Goal: Task Accomplishment & Management: Use online tool/utility

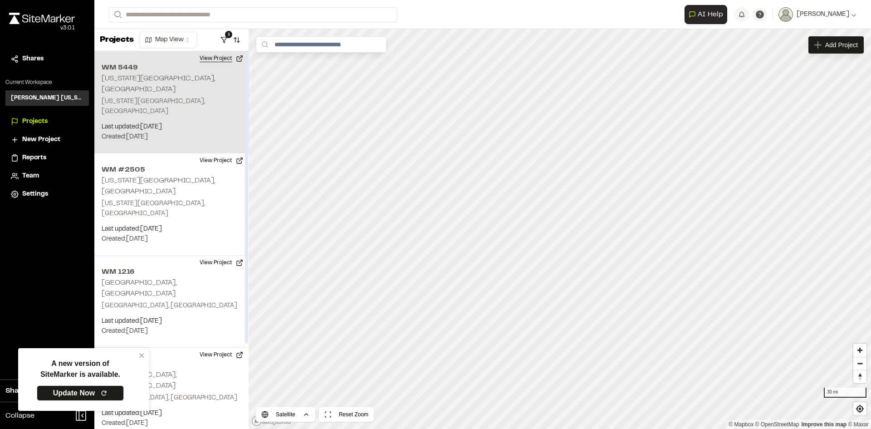
click at [221, 52] on button "View Project" at bounding box center [221, 58] width 54 height 15
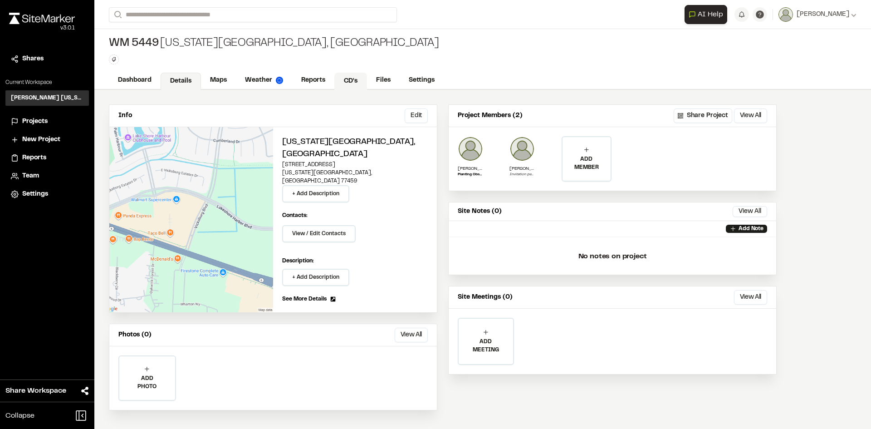
click at [348, 83] on link "CD's" at bounding box center [350, 81] width 33 height 17
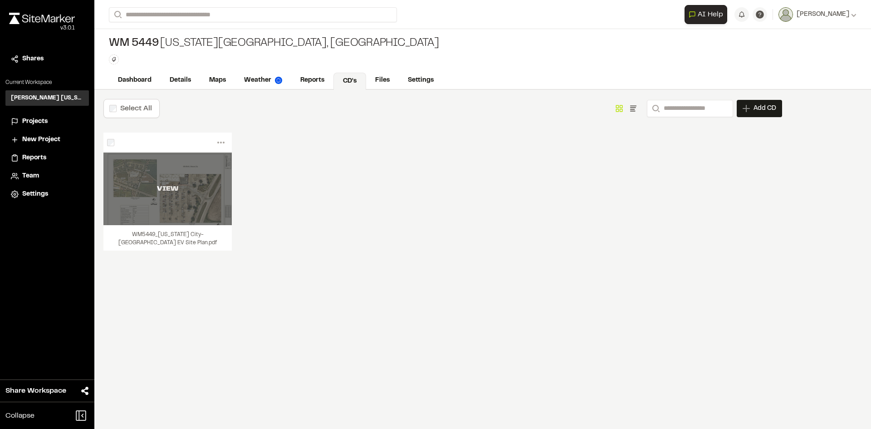
click at [197, 185] on div "VIEW" at bounding box center [167, 188] width 128 height 11
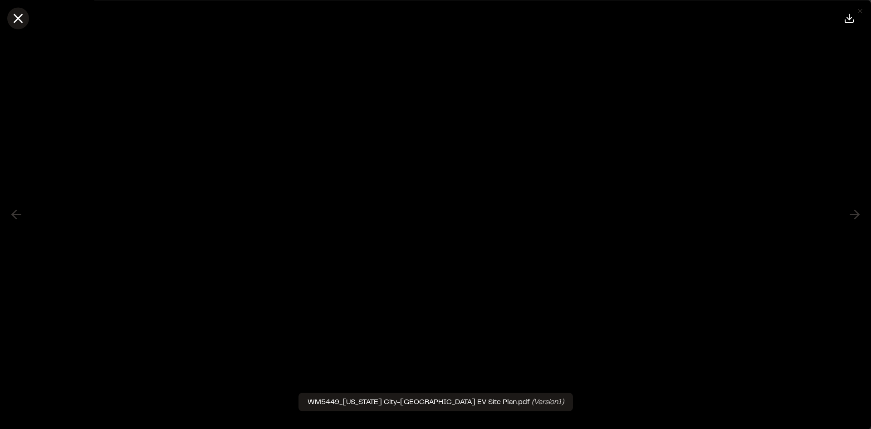
click at [23, 16] on icon at bounding box center [17, 17] width 15 height 15
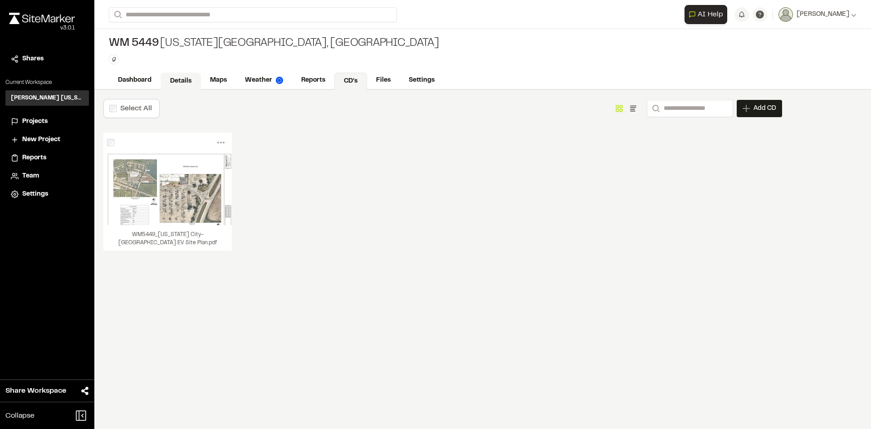
click at [179, 78] on link "Details" at bounding box center [181, 81] width 40 height 17
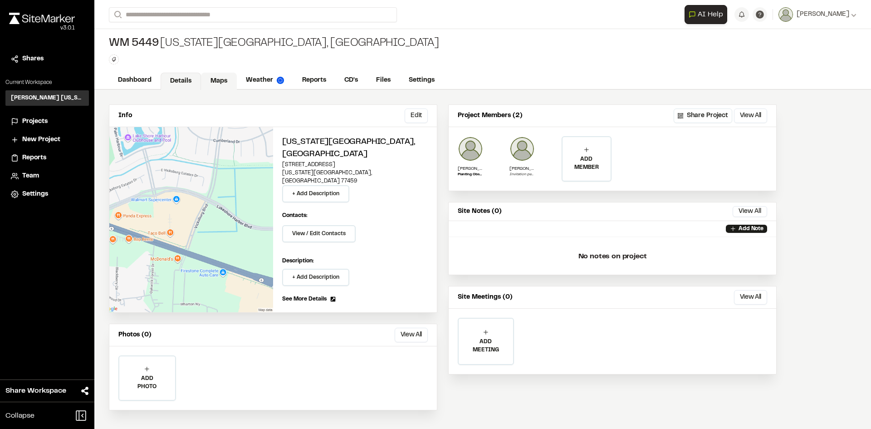
click at [224, 77] on link "Maps" at bounding box center [219, 81] width 36 height 17
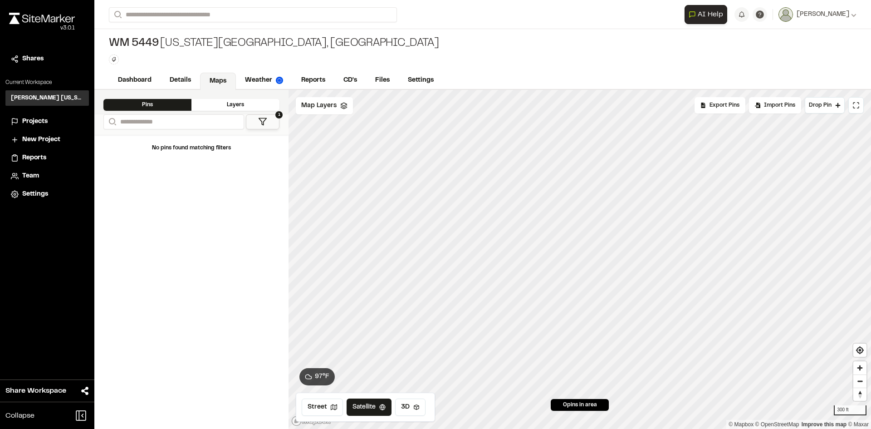
click at [24, 118] on span "Projects" at bounding box center [34, 122] width 25 height 10
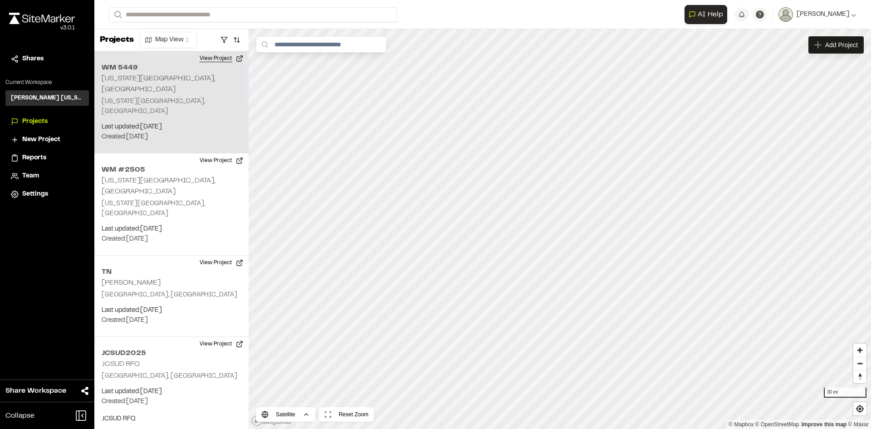
click at [216, 60] on button "View Project" at bounding box center [221, 58] width 54 height 15
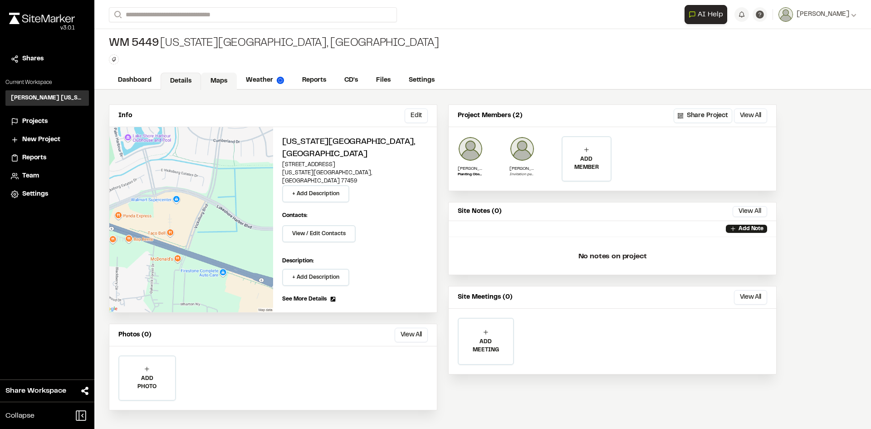
click at [213, 82] on link "Maps" at bounding box center [219, 81] width 36 height 17
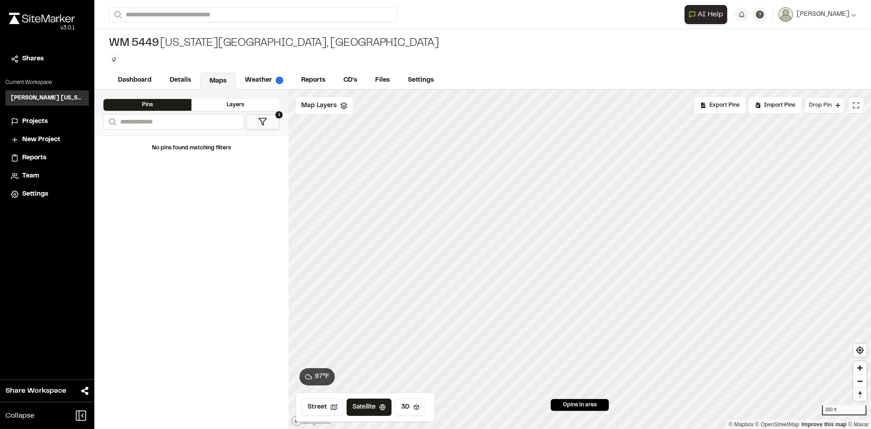
click at [822, 108] on span "Drop Pin" at bounding box center [820, 105] width 23 height 8
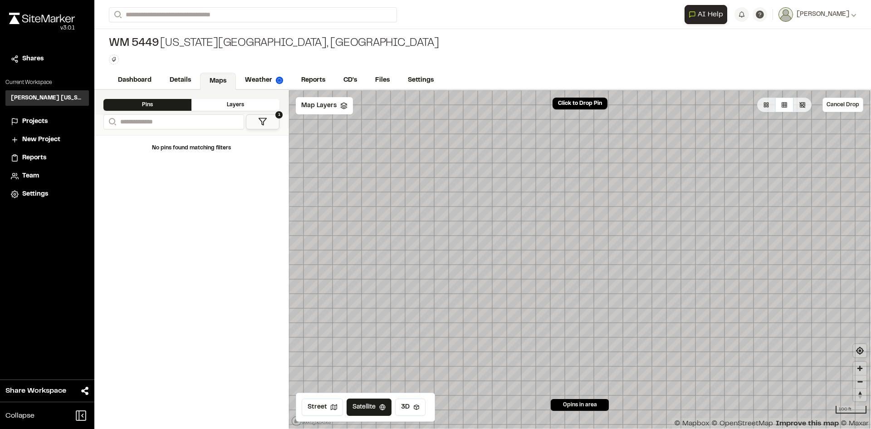
click at [29, 120] on span "Projects" at bounding box center [34, 122] width 25 height 10
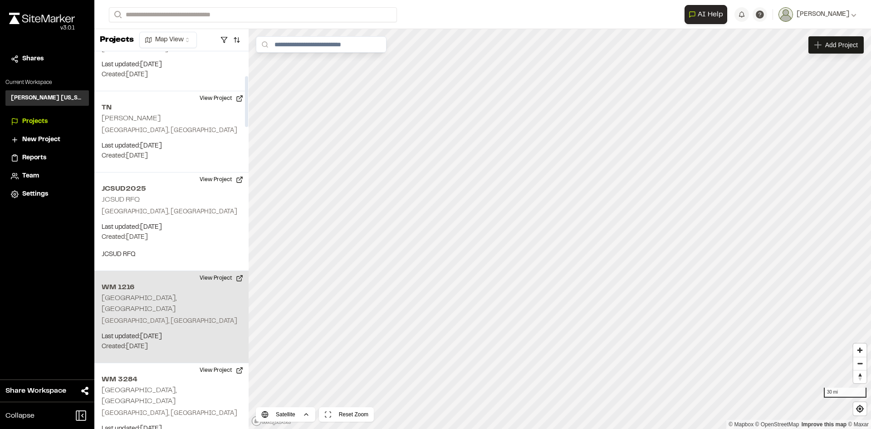
scroll to position [181, 0]
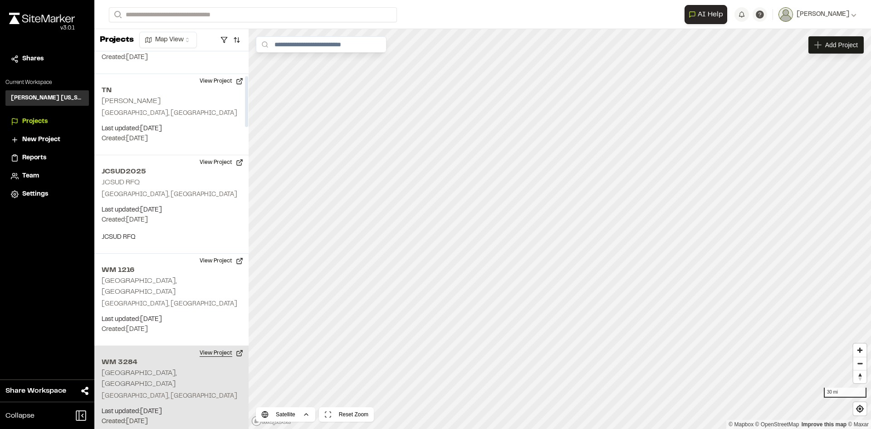
click at [225, 346] on button "View Project" at bounding box center [221, 353] width 54 height 15
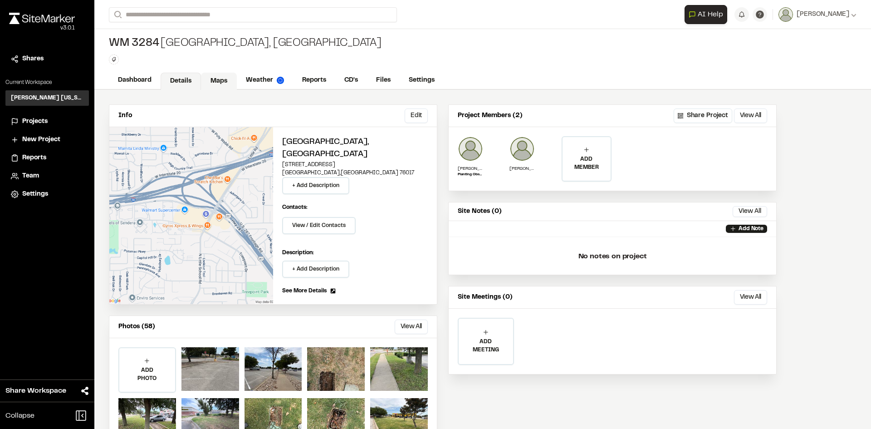
click at [222, 81] on link "Maps" at bounding box center [219, 81] width 36 height 17
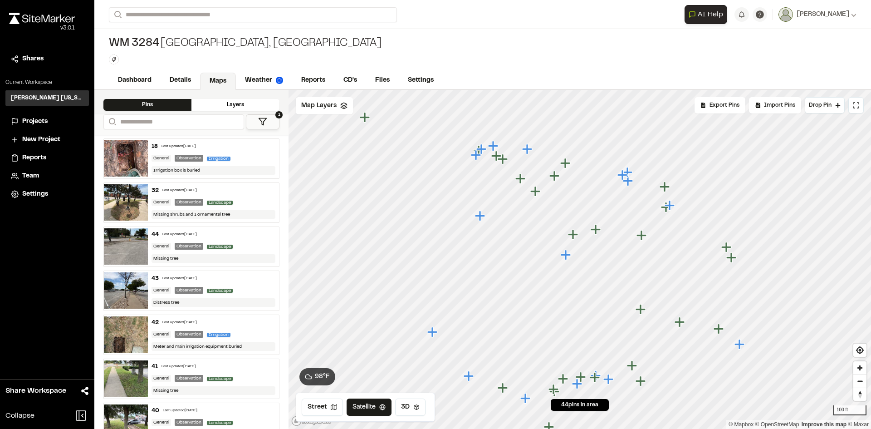
click at [567, 259] on icon "Map marker" at bounding box center [566, 255] width 10 height 10
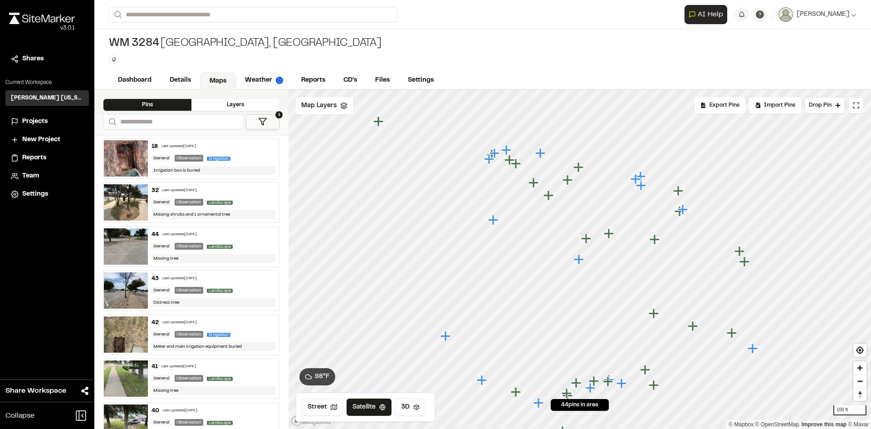
click at [642, 187] on icon "Map marker" at bounding box center [641, 185] width 10 height 10
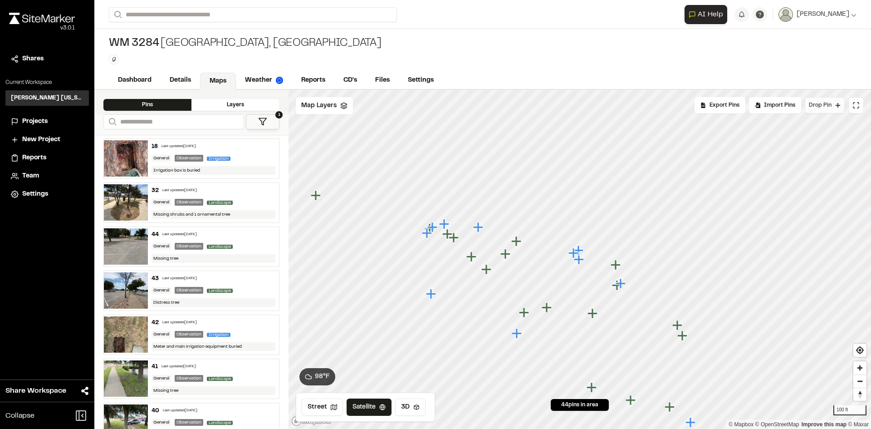
click at [815, 106] on span "Drop Pin" at bounding box center [820, 105] width 23 height 8
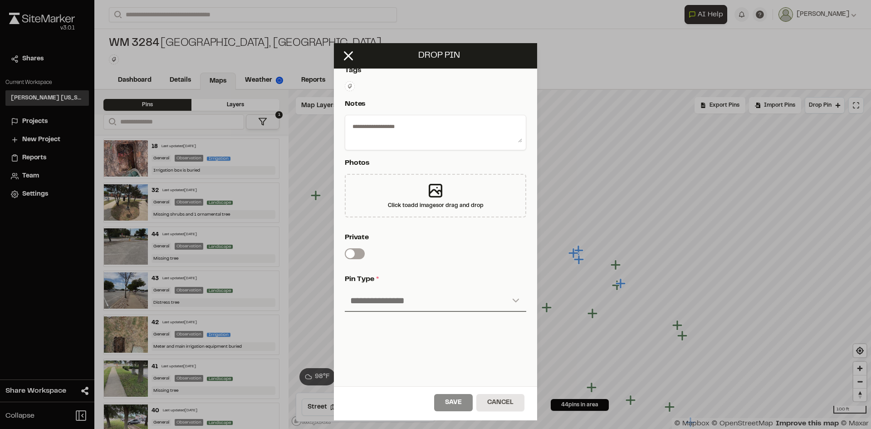
scroll to position [136, 0]
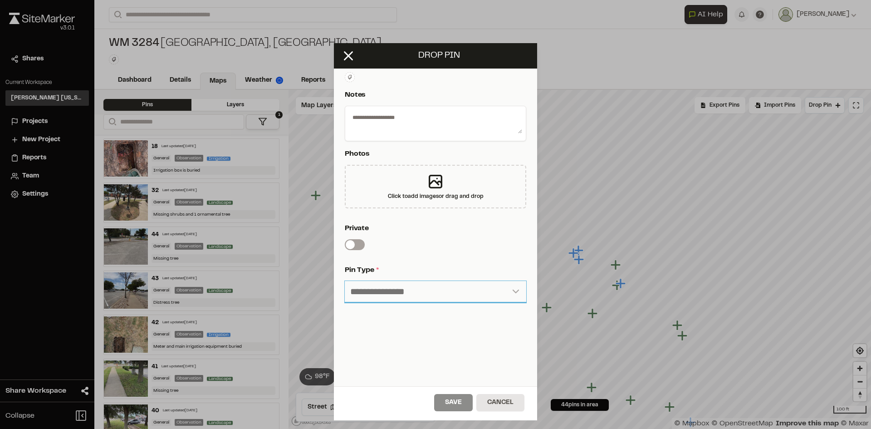
click at [433, 296] on select "**********" at bounding box center [435, 292] width 181 height 22
select select "****"
click at [345, 281] on select "**********" at bounding box center [435, 292] width 181 height 22
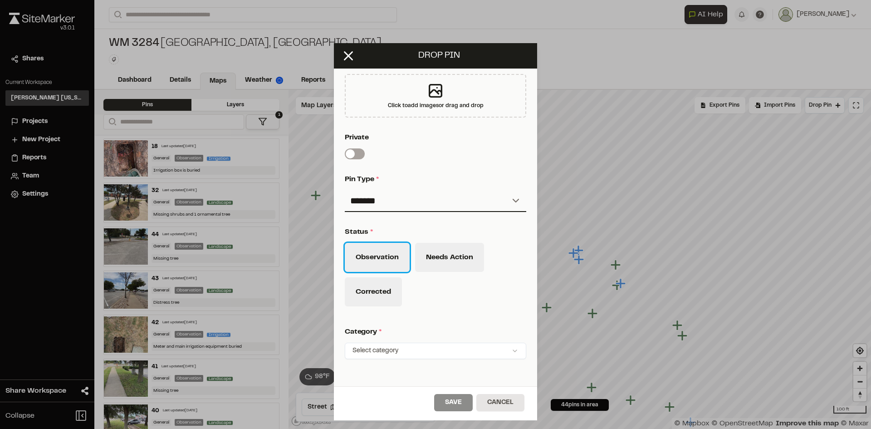
click at [384, 259] on button "Observation" at bounding box center [377, 257] width 65 height 29
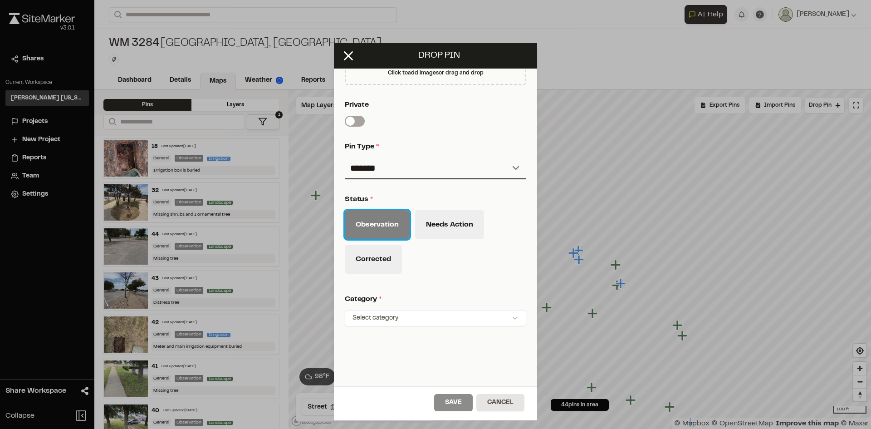
scroll to position [295, 0]
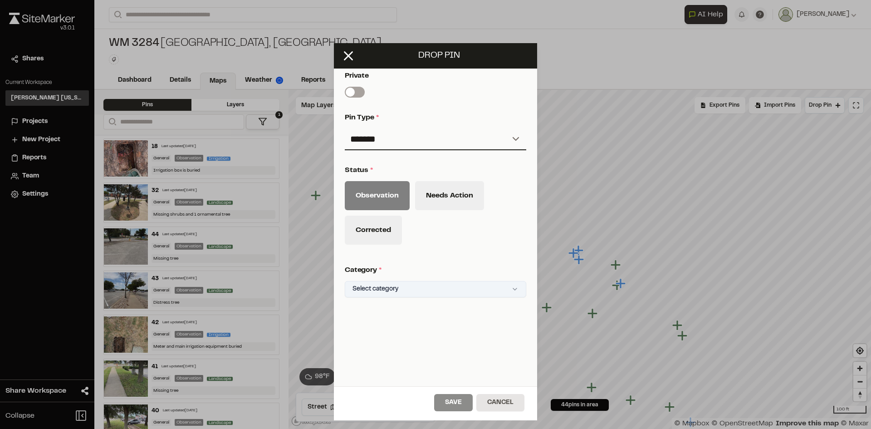
click at [432, 284] on html "**********" at bounding box center [435, 214] width 871 height 429
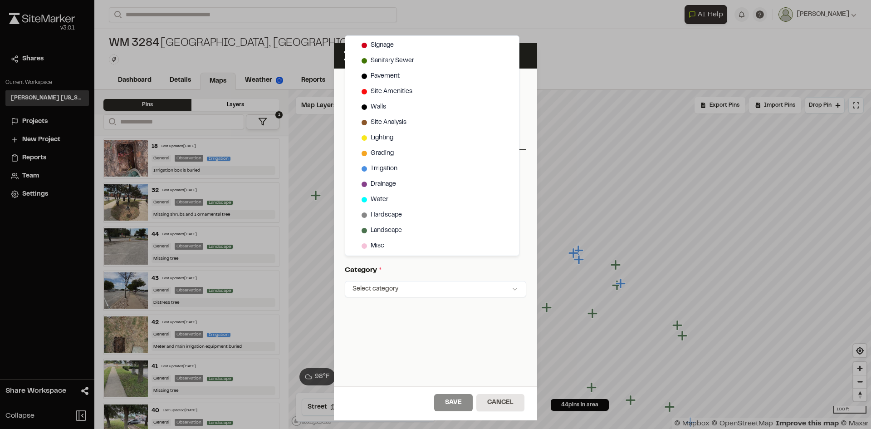
click at [429, 330] on html "**********" at bounding box center [435, 214] width 871 height 429
click at [397, 283] on html "**********" at bounding box center [435, 214] width 871 height 429
click at [391, 233] on span "Landscape" at bounding box center [386, 230] width 31 height 10
click at [450, 332] on html "**********" at bounding box center [435, 214] width 871 height 429
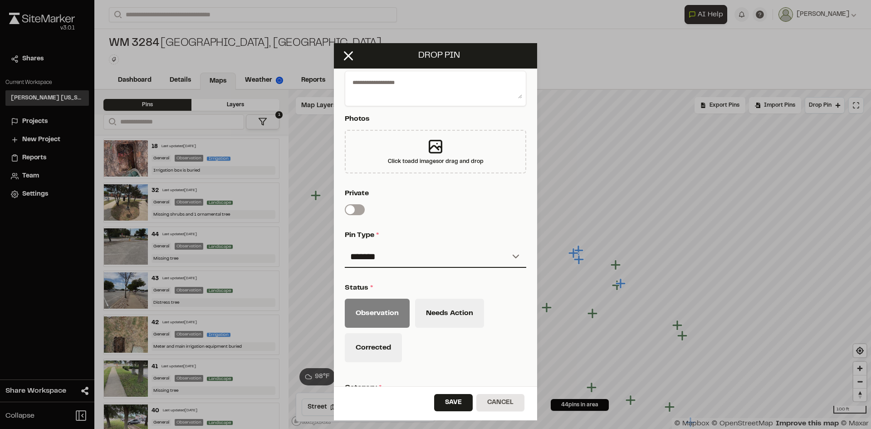
scroll to position [159, 0]
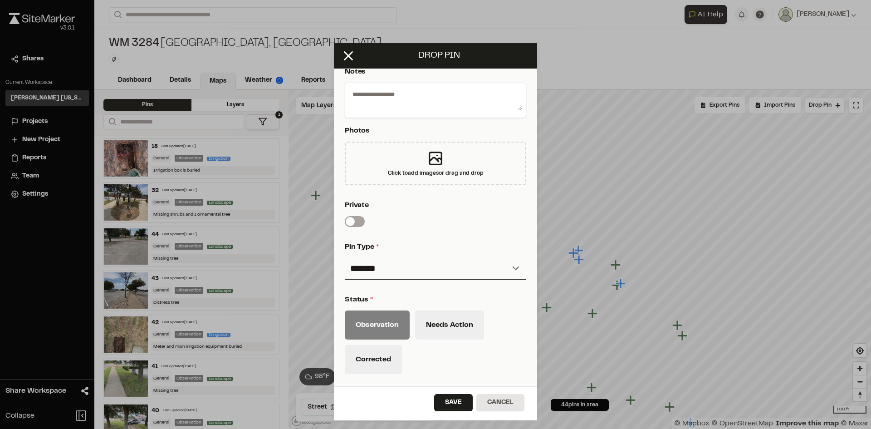
click at [438, 93] on textarea at bounding box center [435, 99] width 173 height 24
type textarea "*********"
click at [463, 397] on button "Save" at bounding box center [453, 402] width 39 height 17
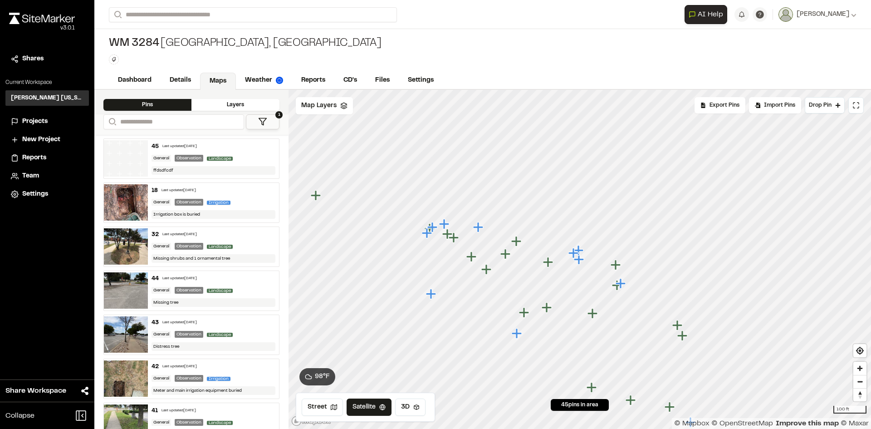
click at [548, 263] on icon "Map marker" at bounding box center [548, 262] width 10 height 10
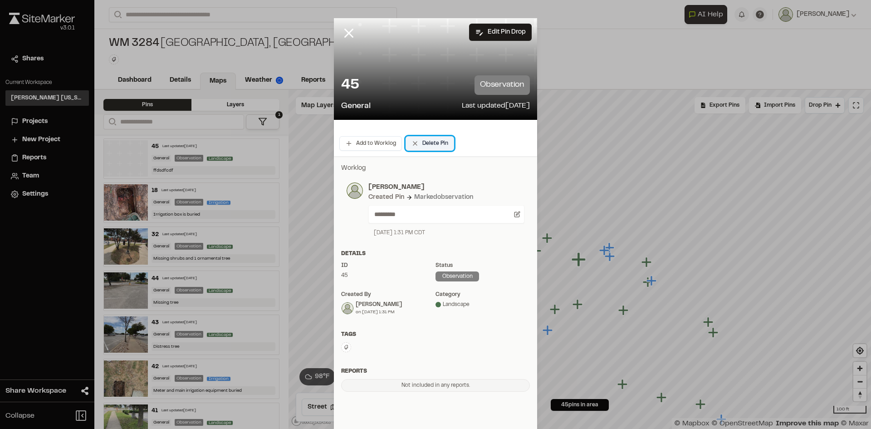
click at [434, 146] on button "Delete Pin" at bounding box center [430, 143] width 49 height 15
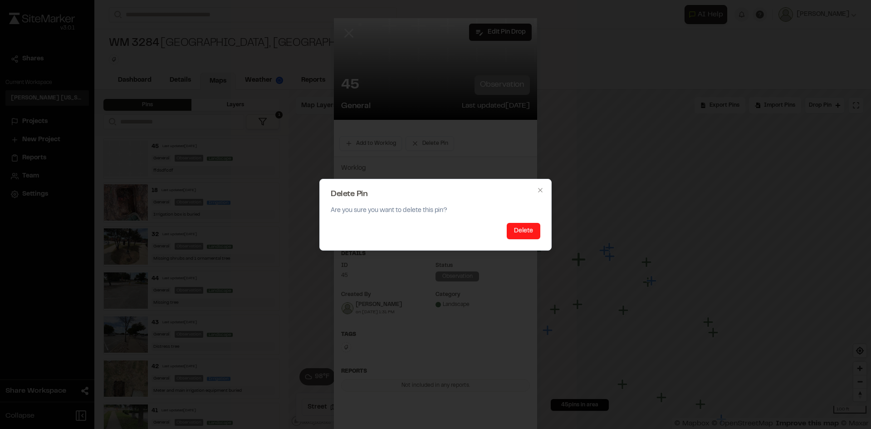
click at [523, 234] on button "Delete" at bounding box center [524, 231] width 34 height 16
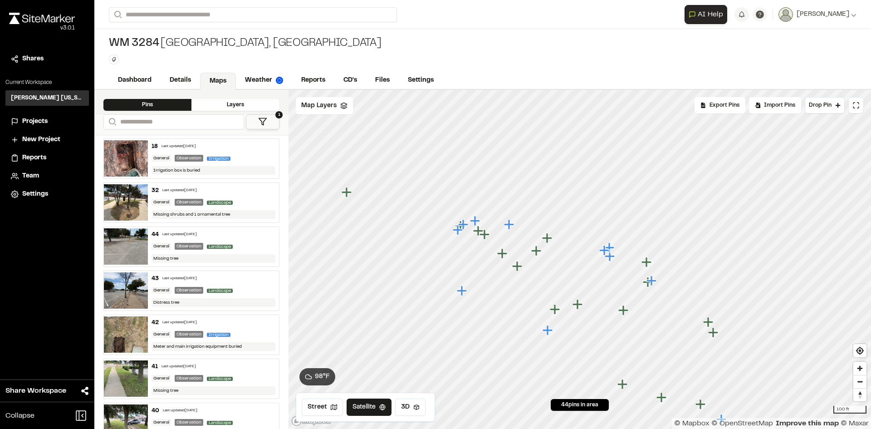
click at [34, 124] on span "Projects" at bounding box center [34, 122] width 25 height 10
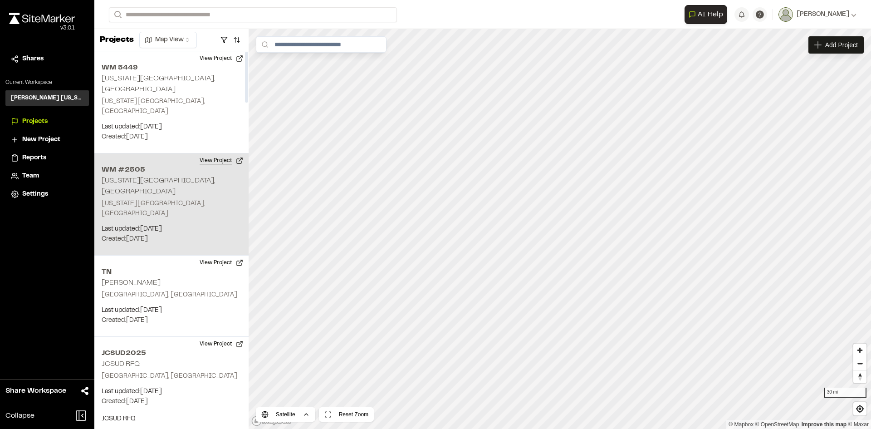
click at [211, 153] on button "View Project" at bounding box center [221, 160] width 54 height 15
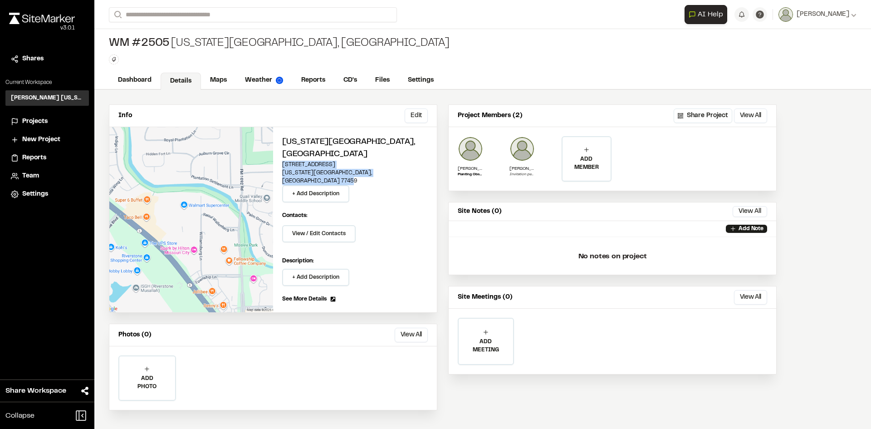
drag, startPoint x: 282, startPoint y: 152, endPoint x: 338, endPoint y: 162, distance: 57.0
click at [338, 162] on div "[US_STATE][GEOGRAPHIC_DATA][STREET_ADDRESS][US_STATE] + Add Description Contact…" at bounding box center [355, 219] width 164 height 185
click at [347, 169] on p "[US_STATE][GEOGRAPHIC_DATA]" at bounding box center [355, 177] width 146 height 16
drag, startPoint x: 346, startPoint y: 161, endPoint x: 301, endPoint y: 157, distance: 45.0
click at [301, 169] on p "Missouri City , TX 77459" at bounding box center [355, 177] width 146 height 16
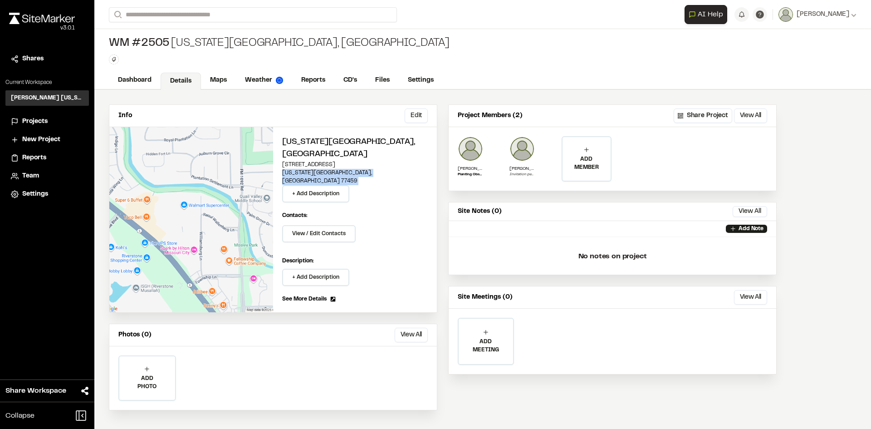
click at [44, 123] on span "Projects" at bounding box center [34, 122] width 25 height 10
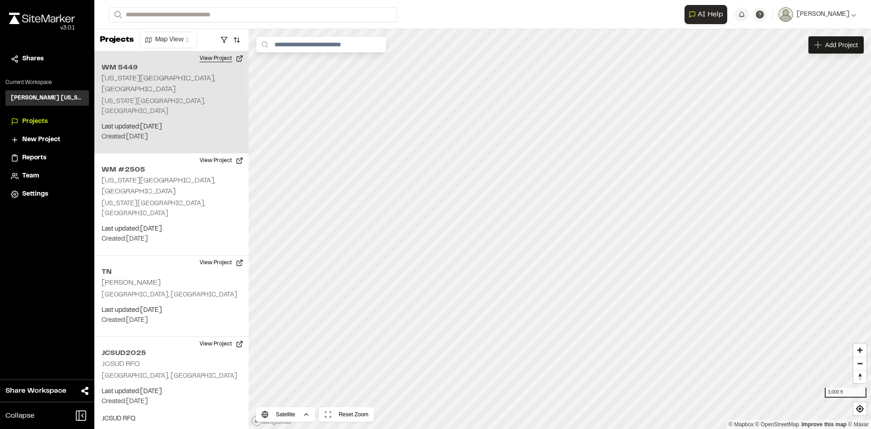
click at [226, 59] on button "View Project" at bounding box center [221, 58] width 54 height 15
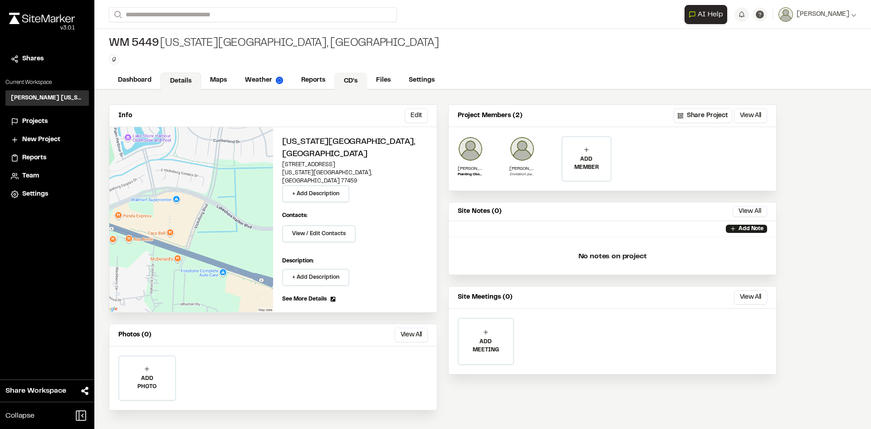
click at [354, 78] on link "CD's" at bounding box center [350, 81] width 33 height 17
